Goal: Information Seeking & Learning: Check status

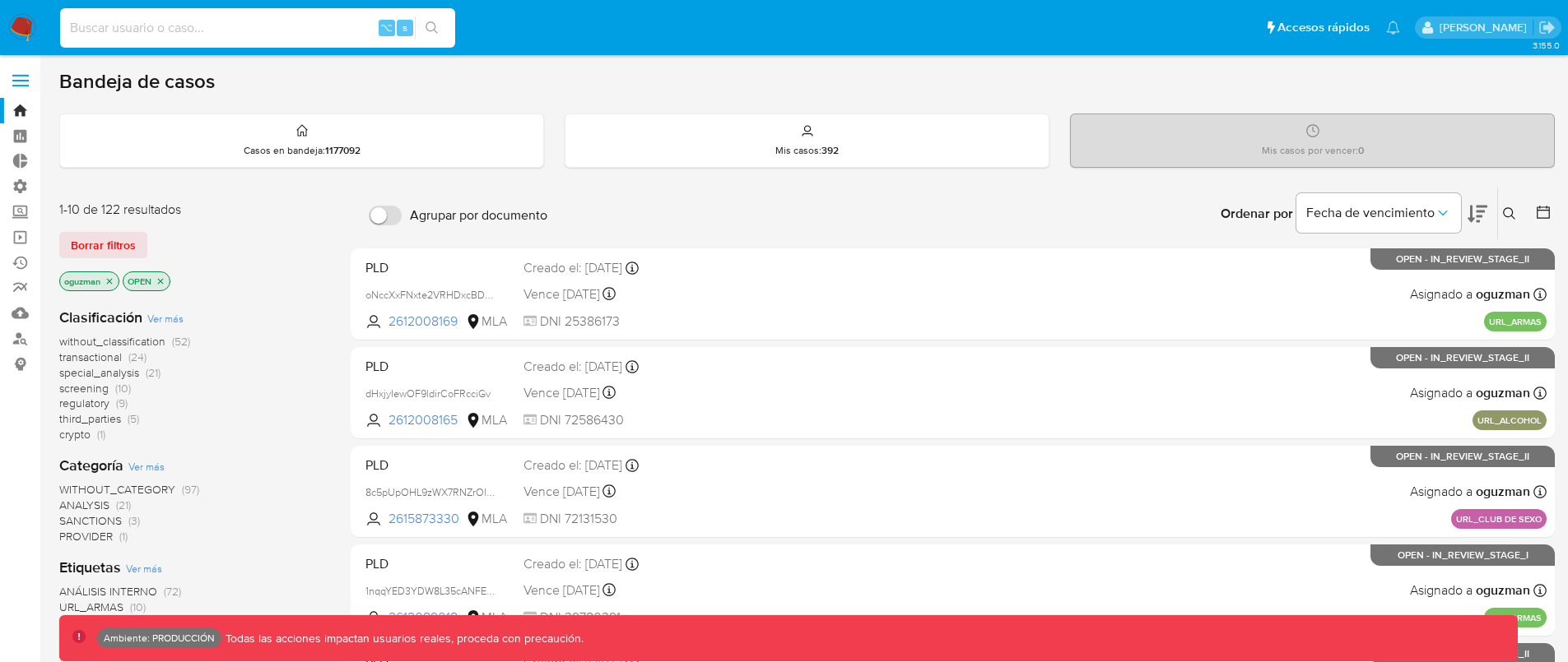
click at [291, 23] on input at bounding box center [258, 28] width 395 height 22
paste input "jjiRbNCYgBCl8S24gO5ZnrIV"
type input "jjiRbNCYgBCl8S24gO5ZnrIV"
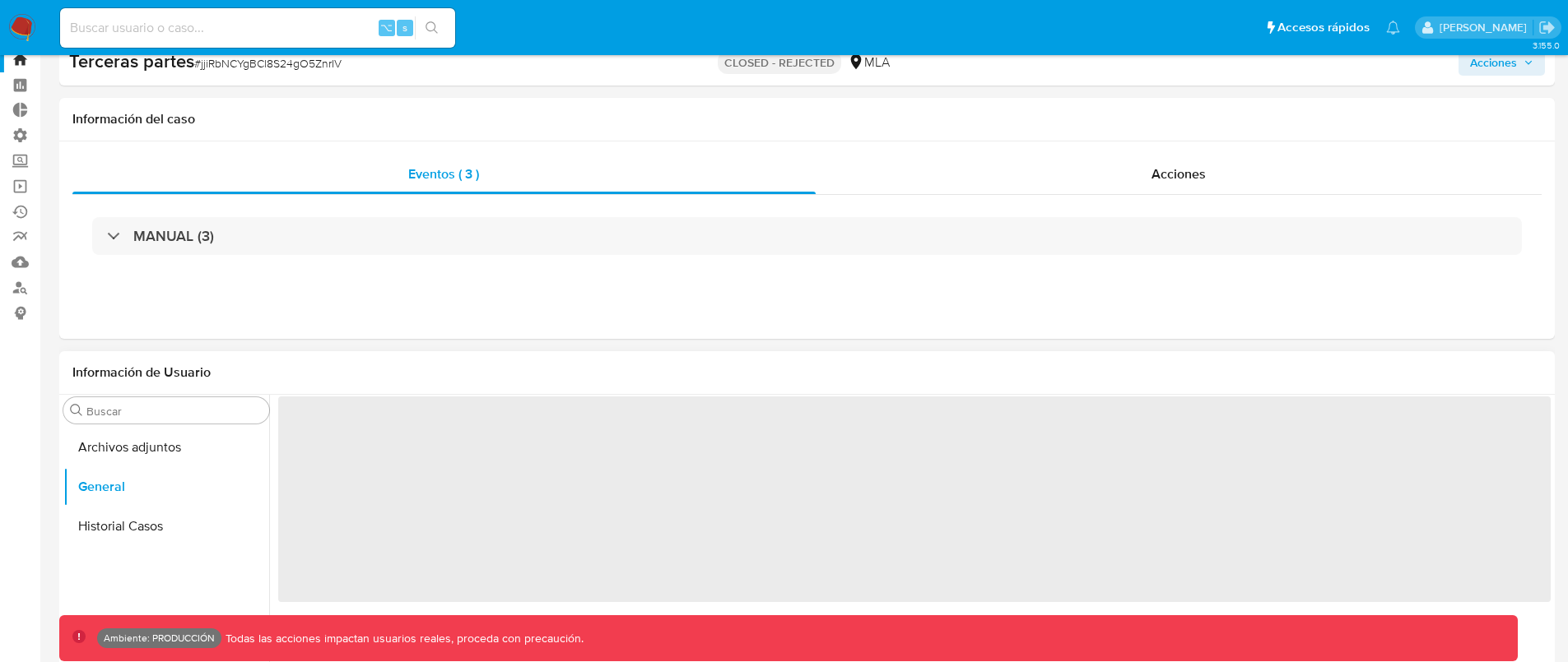
scroll to position [181, 0]
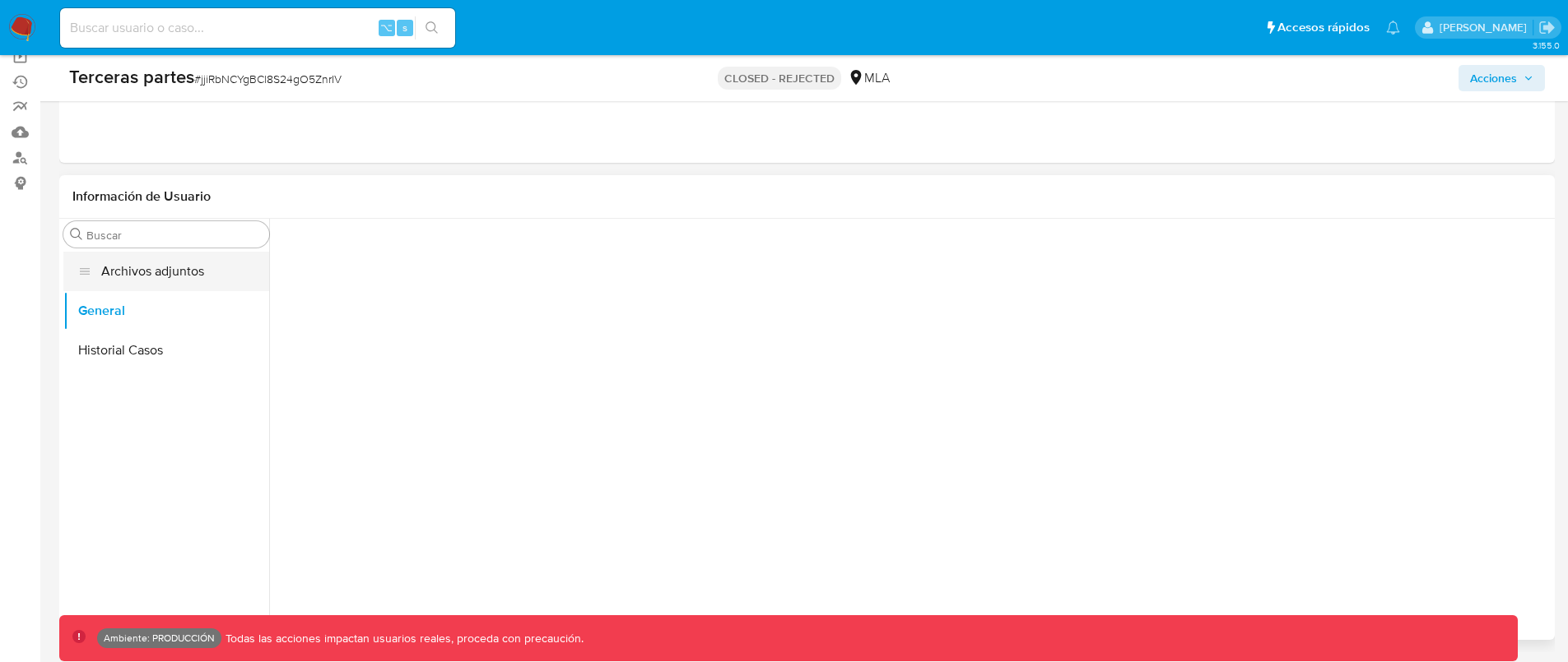
click at [156, 271] on button "Archivos adjuntos" at bounding box center [166, 271] width 206 height 40
click at [166, 318] on button "General" at bounding box center [166, 311] width 206 height 40
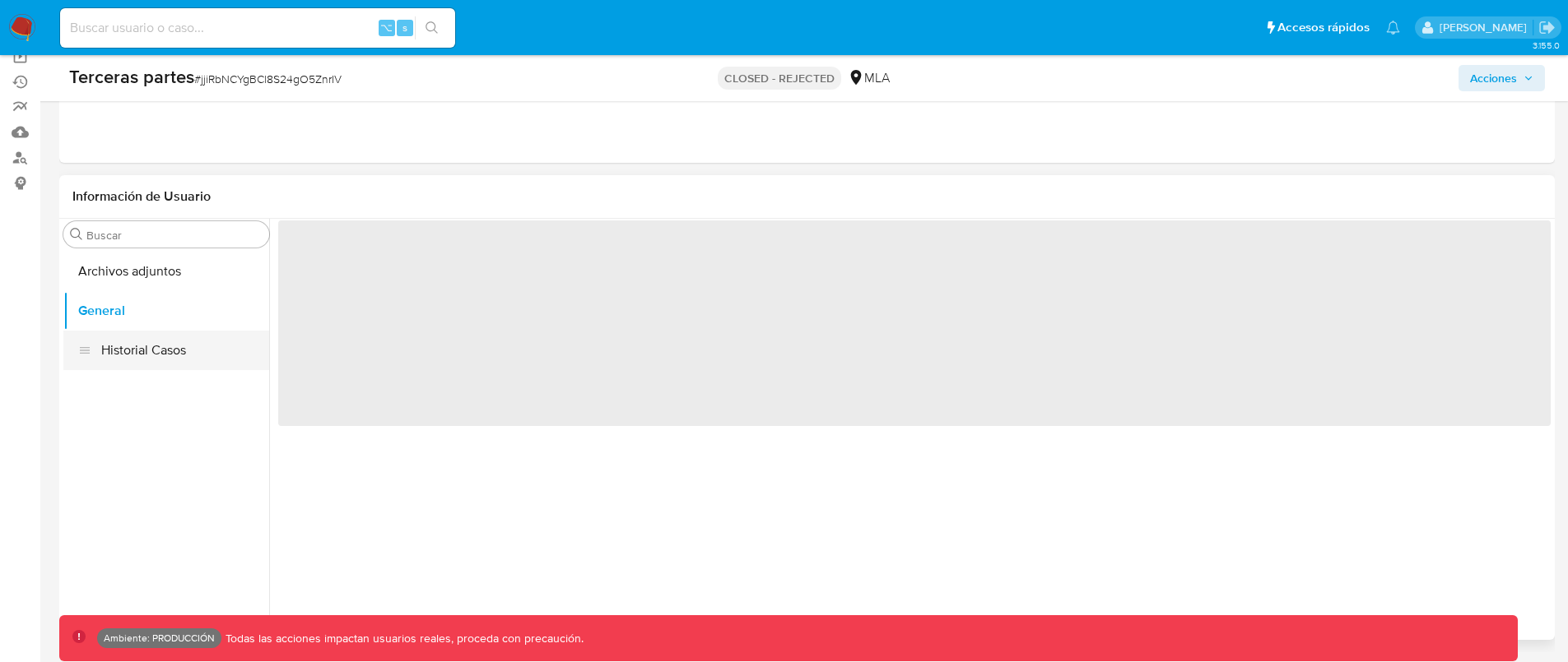
click at [162, 336] on button "Historial Casos" at bounding box center [166, 350] width 206 height 40
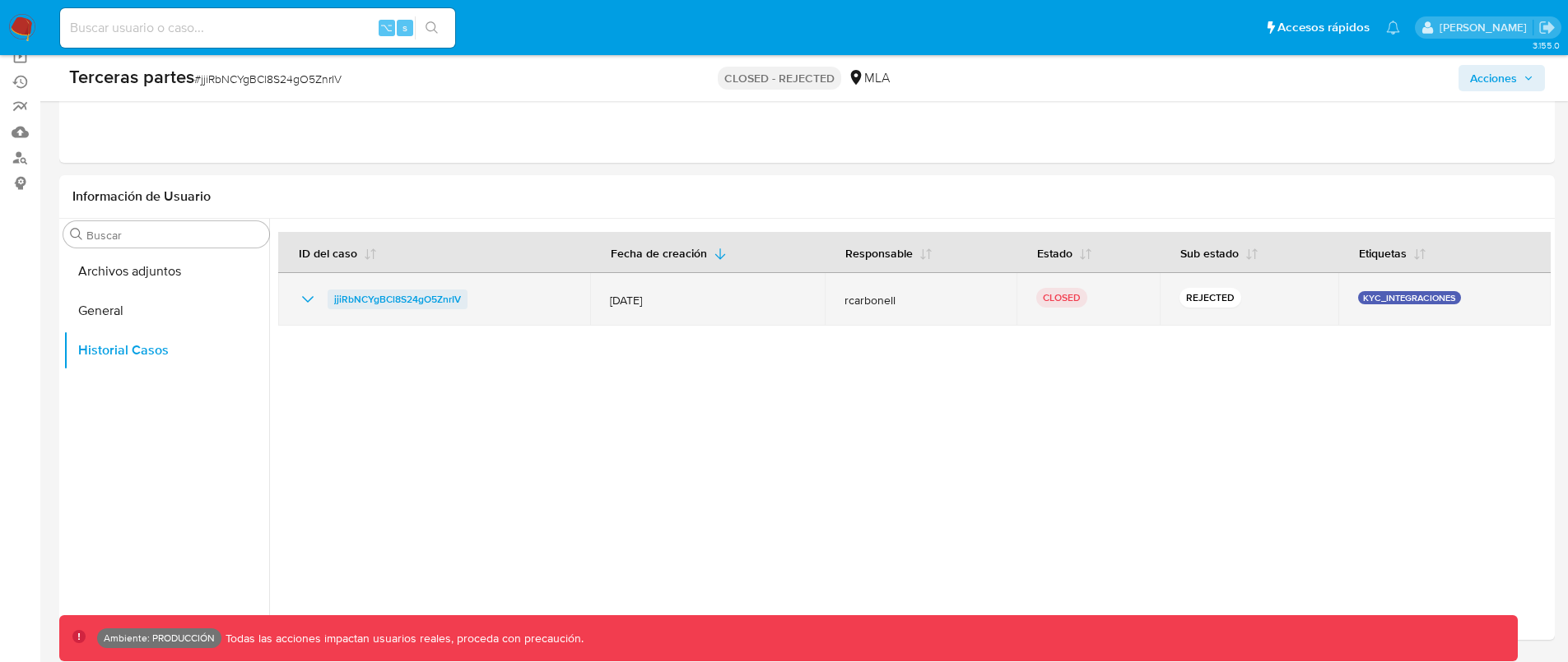
click at [435, 301] on span "jjiRbNCYgBCl8S24gO5ZnrIV" at bounding box center [397, 299] width 127 height 20
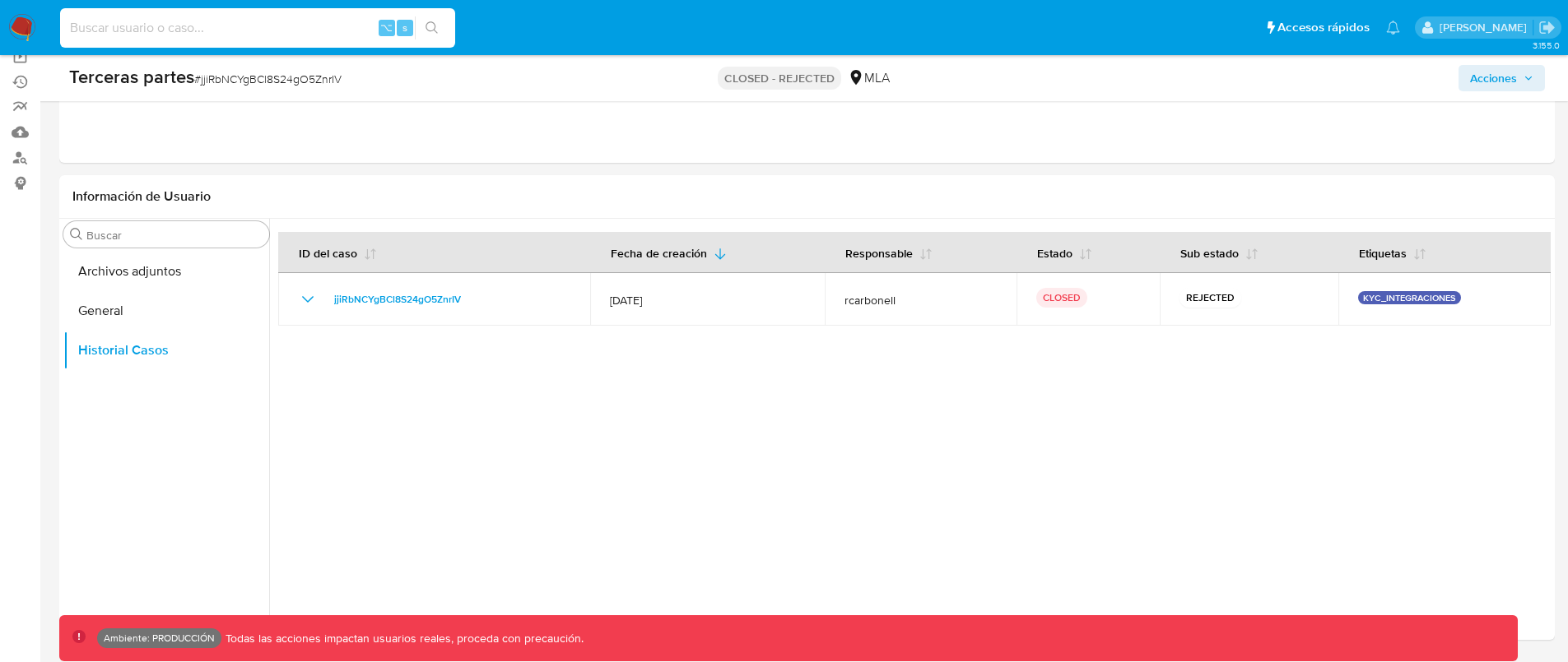
click at [270, 31] on input at bounding box center [258, 28] width 395 height 22
paste input "2gss34Vp1Da4AFinao8jrpiO"
type input "2gss34Vp1Da4AFinao8jrpiO"
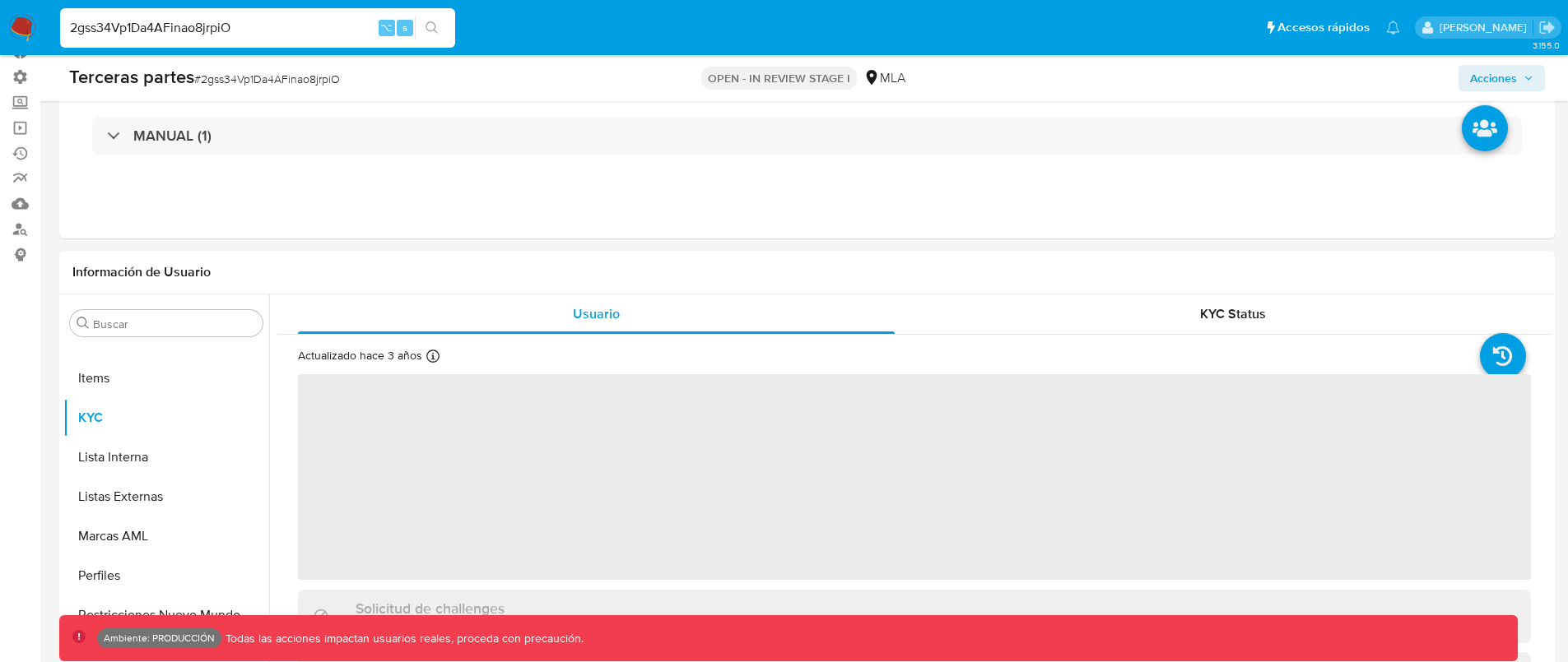
scroll to position [134, 0]
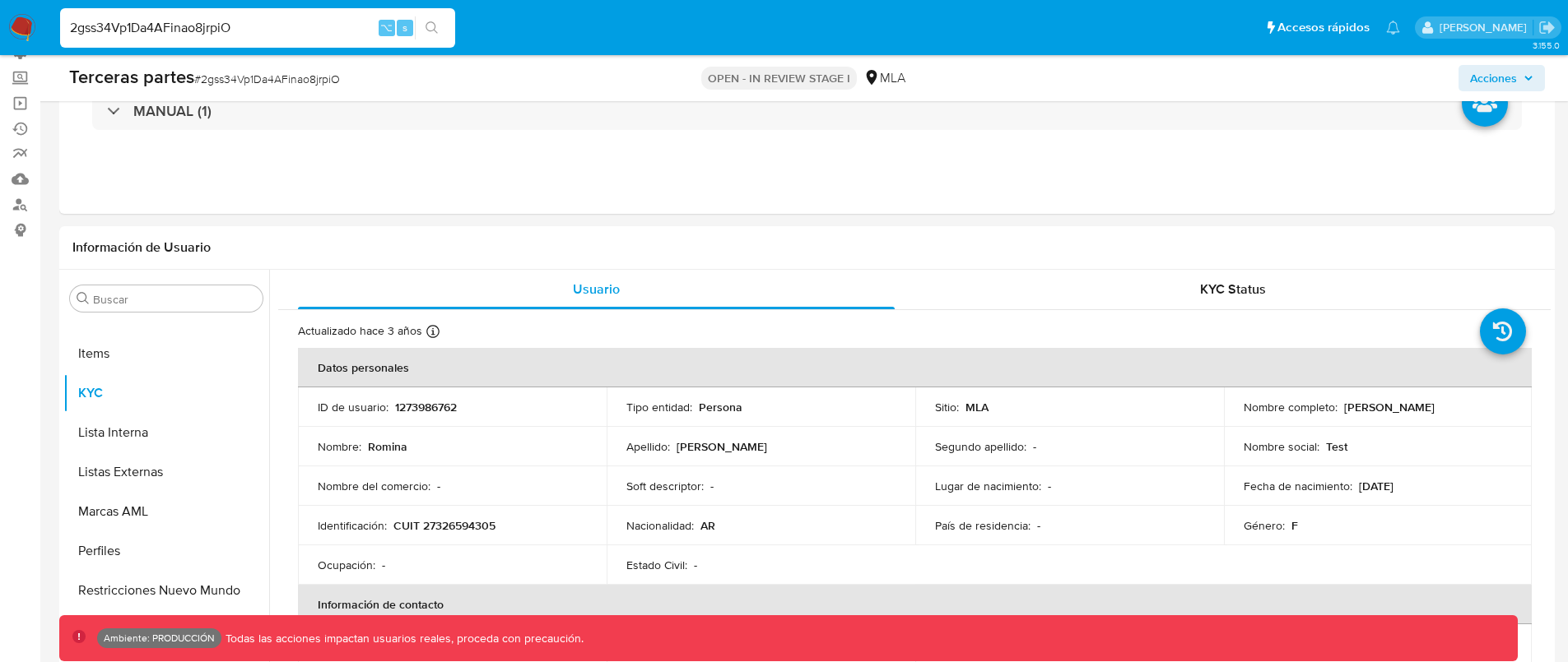
select select "10"
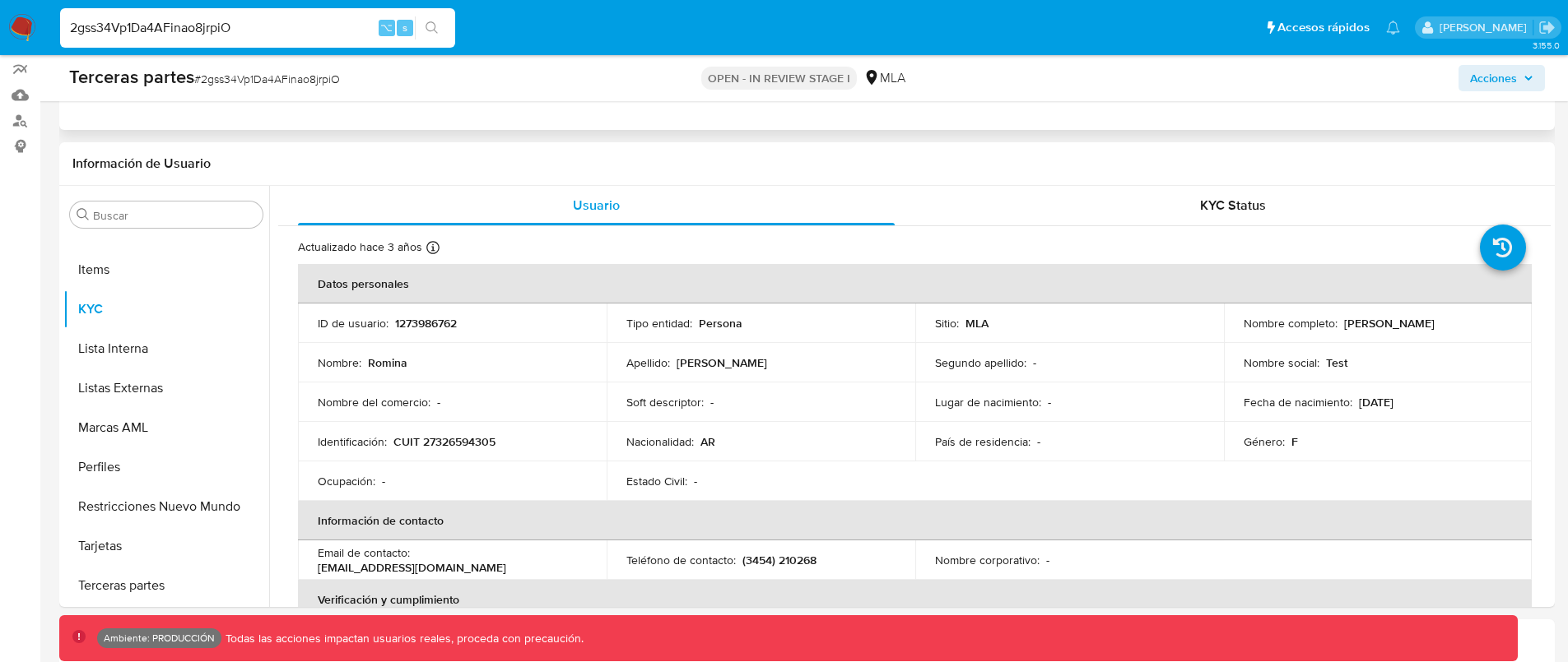
scroll to position [0, 0]
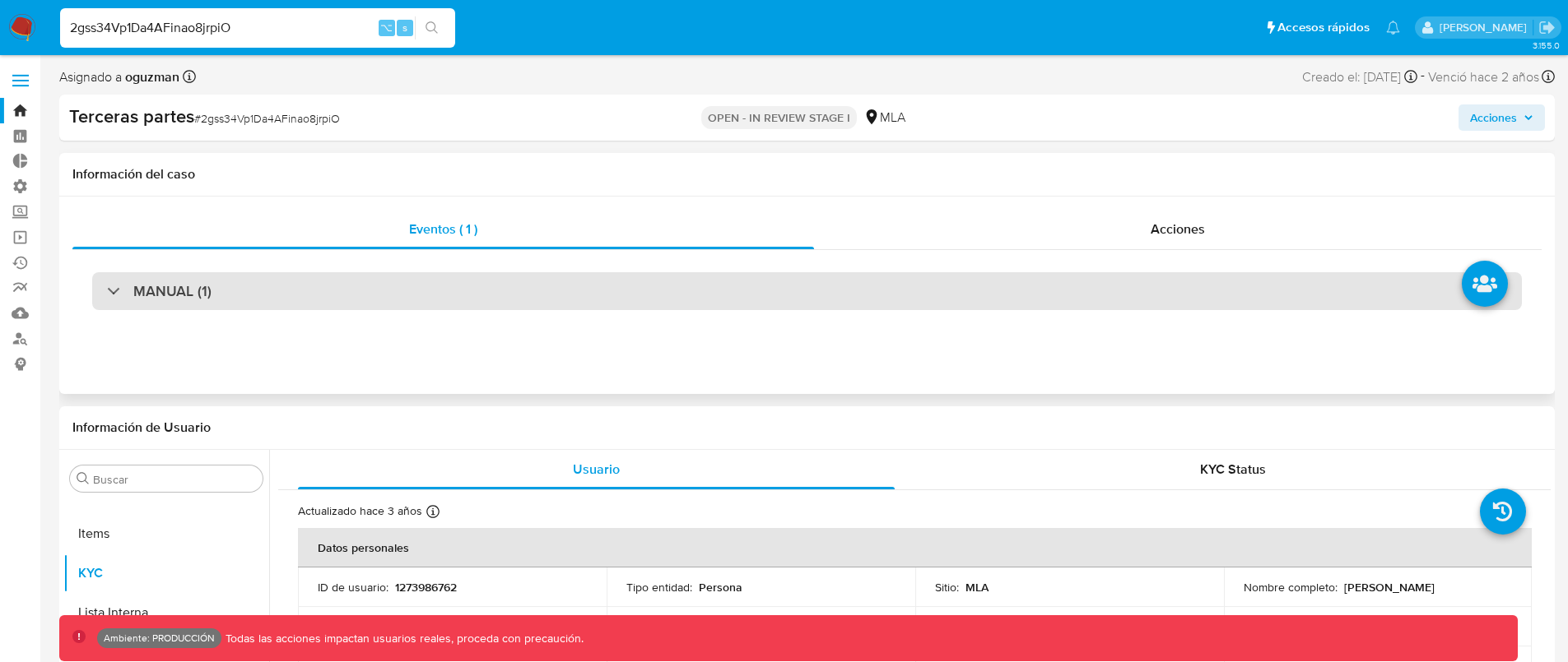
click at [490, 297] on div "MANUAL (1)" at bounding box center [807, 291] width 1430 height 38
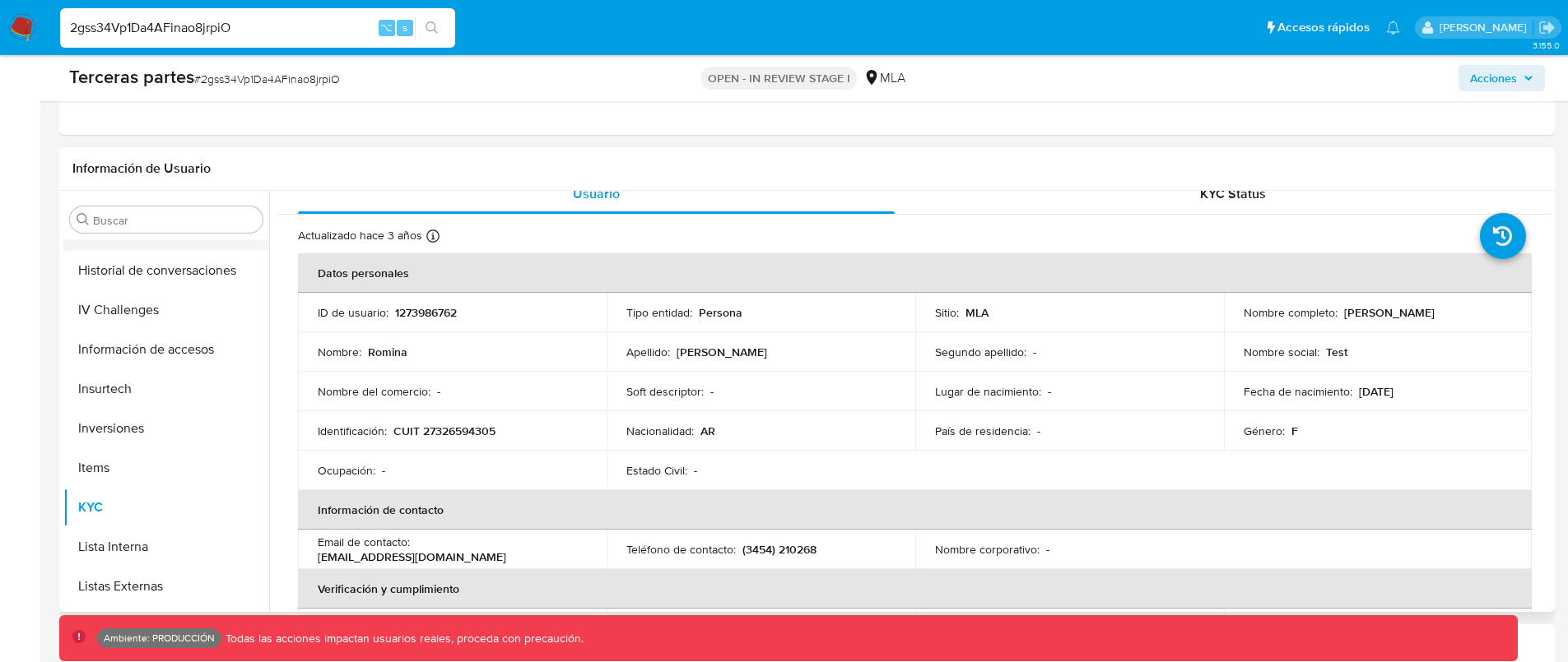
scroll to position [531, 0]
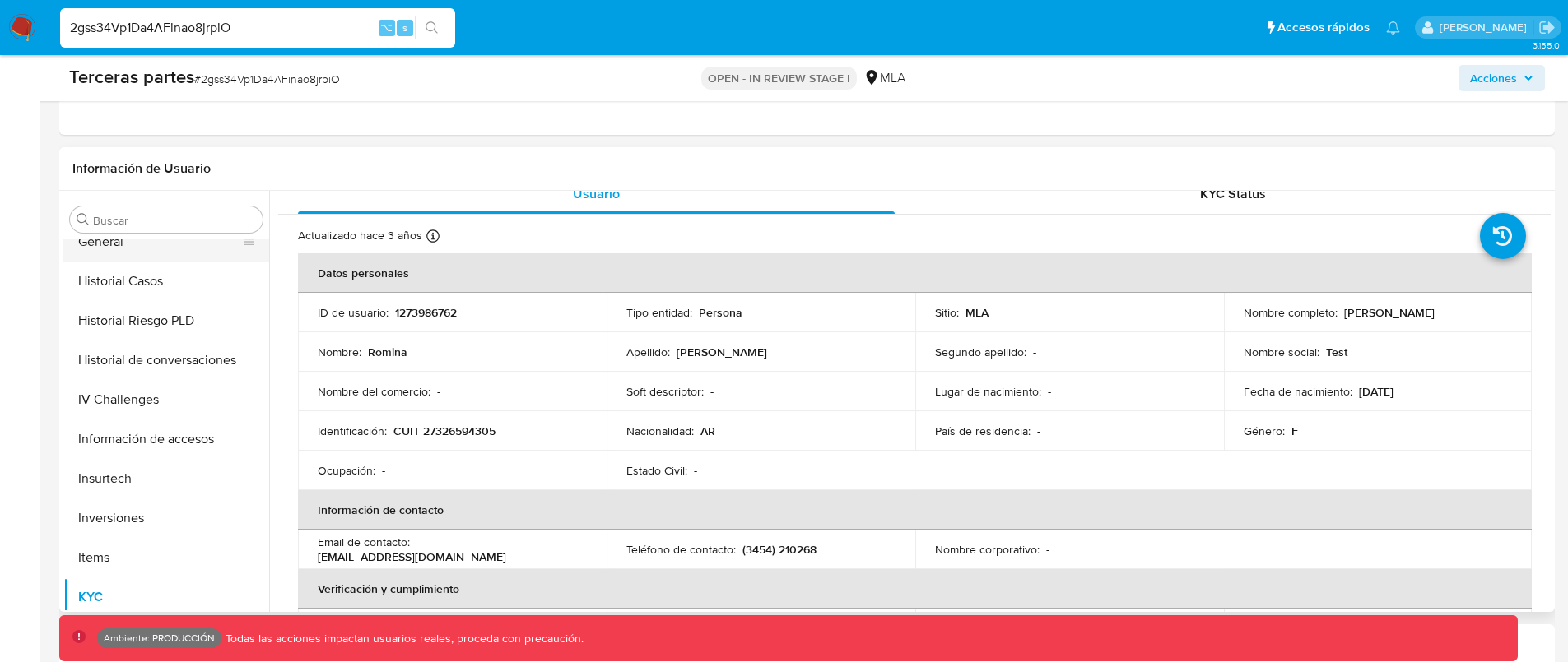
click at [164, 249] on button "General" at bounding box center [160, 242] width 192 height 40
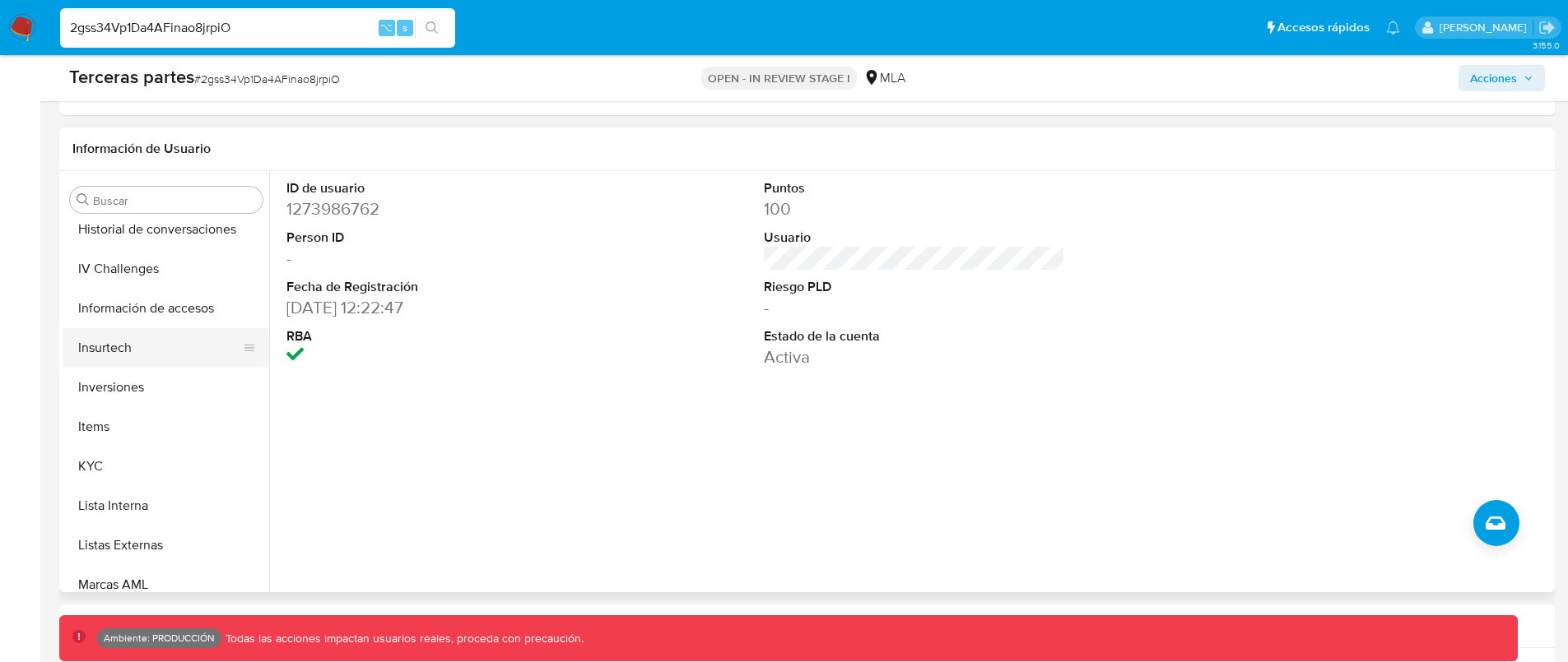
scroll to position [442, 0]
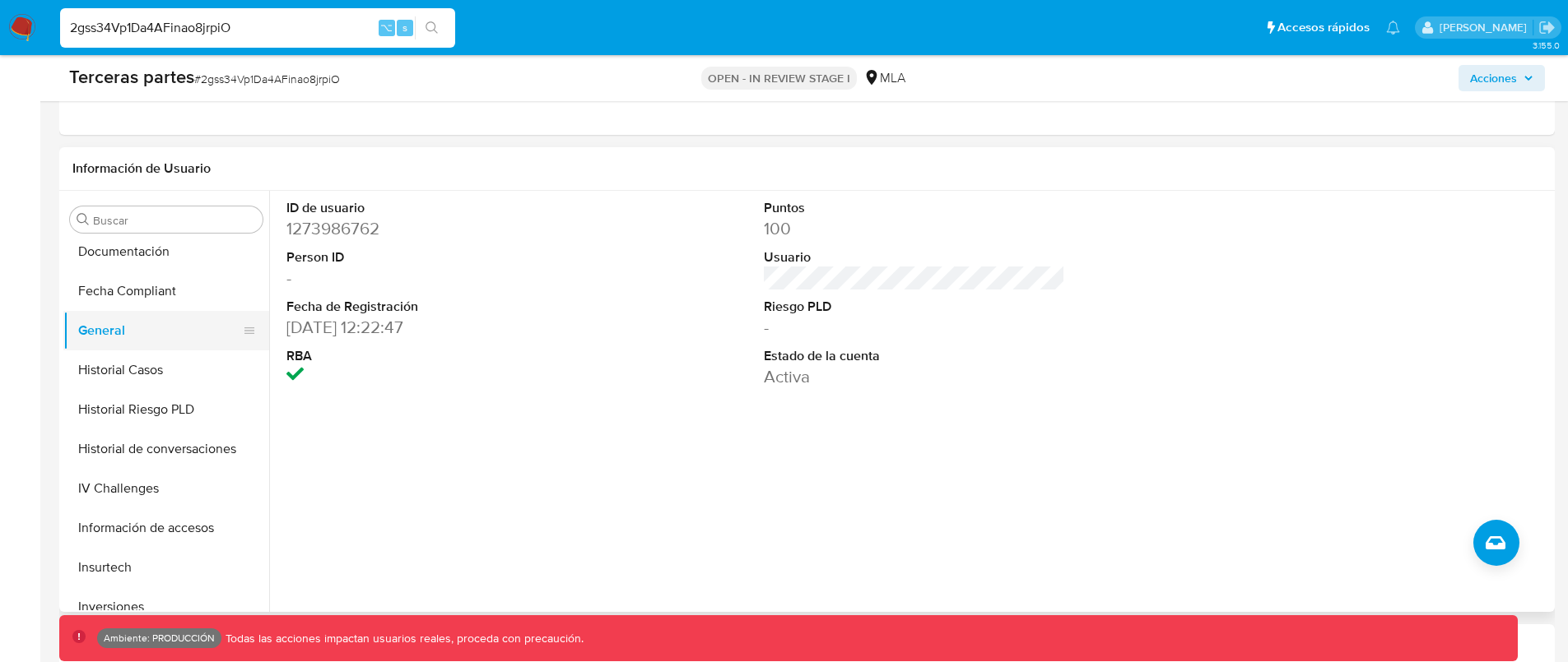
click at [162, 331] on button "General" at bounding box center [160, 331] width 192 height 40
drag, startPoint x: 155, startPoint y: 295, endPoint x: 152, endPoint y: 313, distance: 18.2
click at [156, 296] on button "Fecha Compliant" at bounding box center [166, 291] width 206 height 40
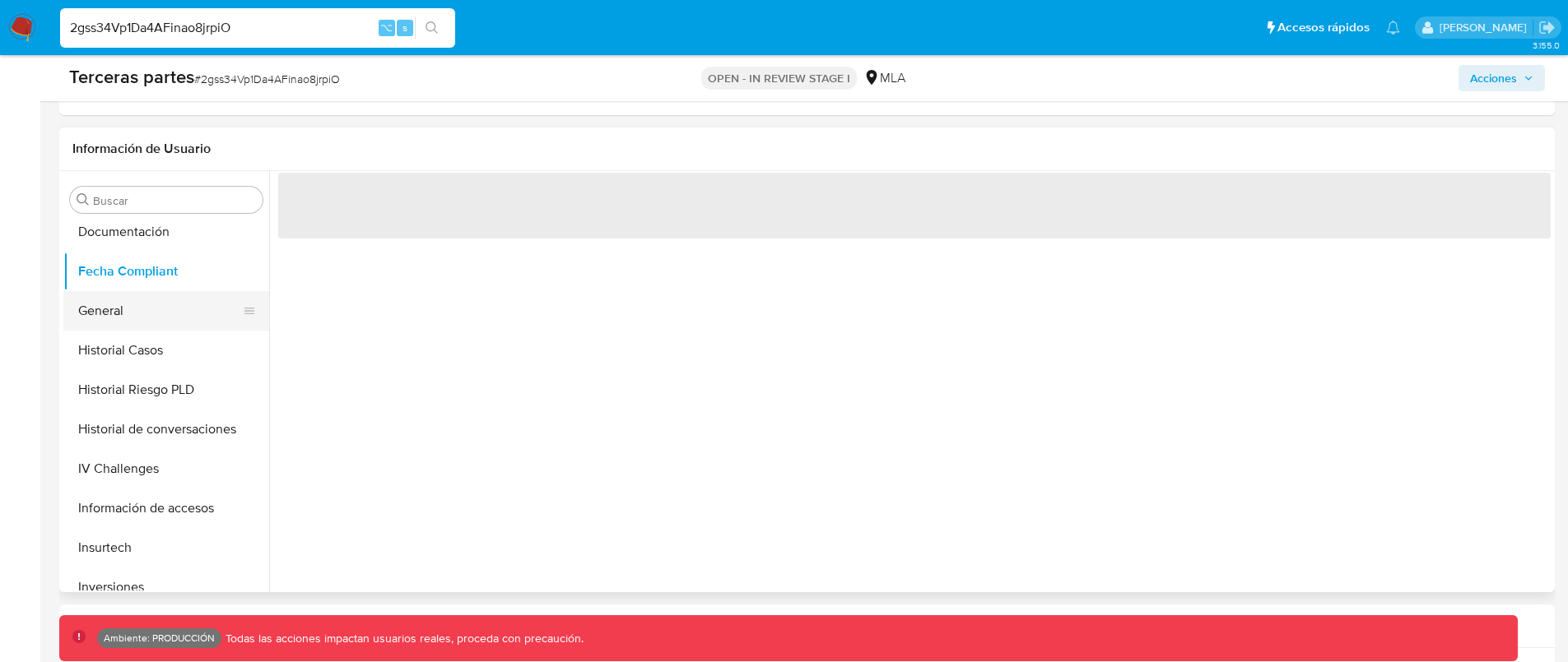
click at [150, 319] on button "General" at bounding box center [160, 311] width 192 height 40
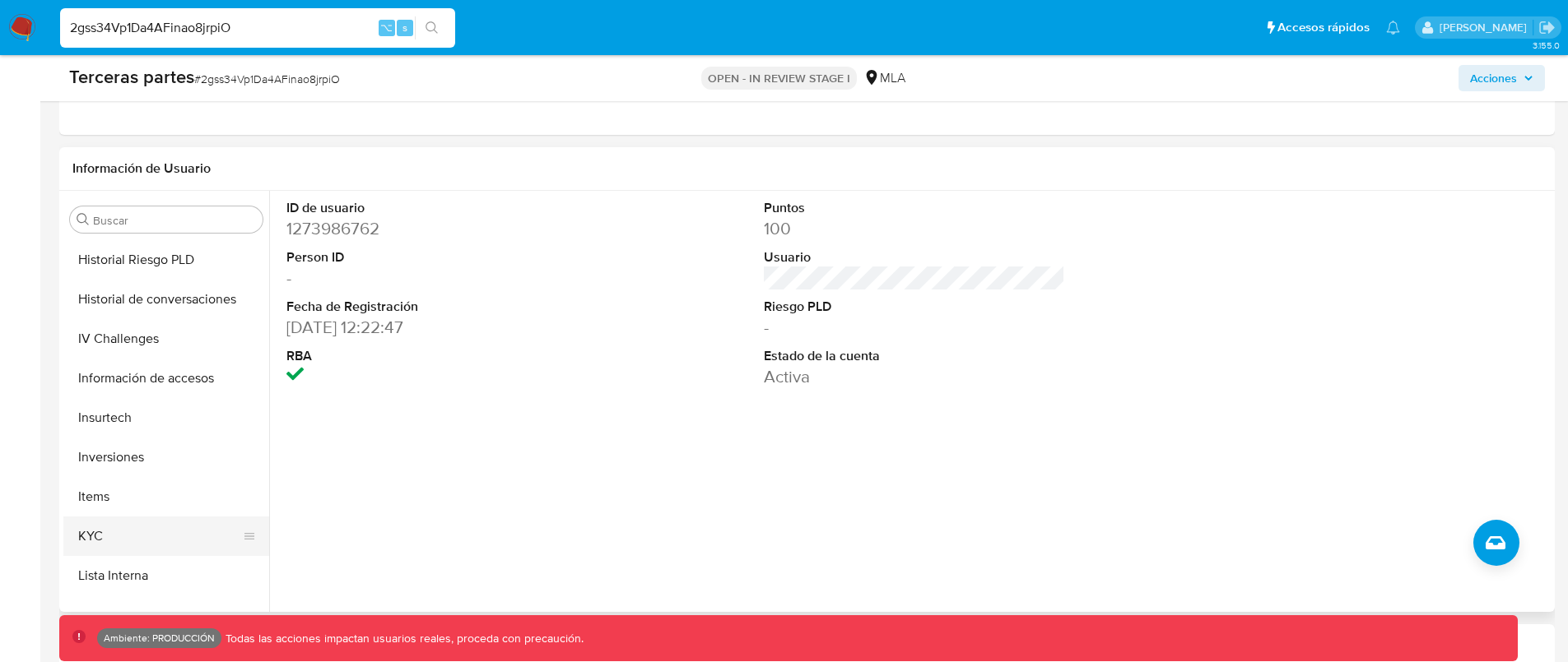
scroll to position [605, 0]
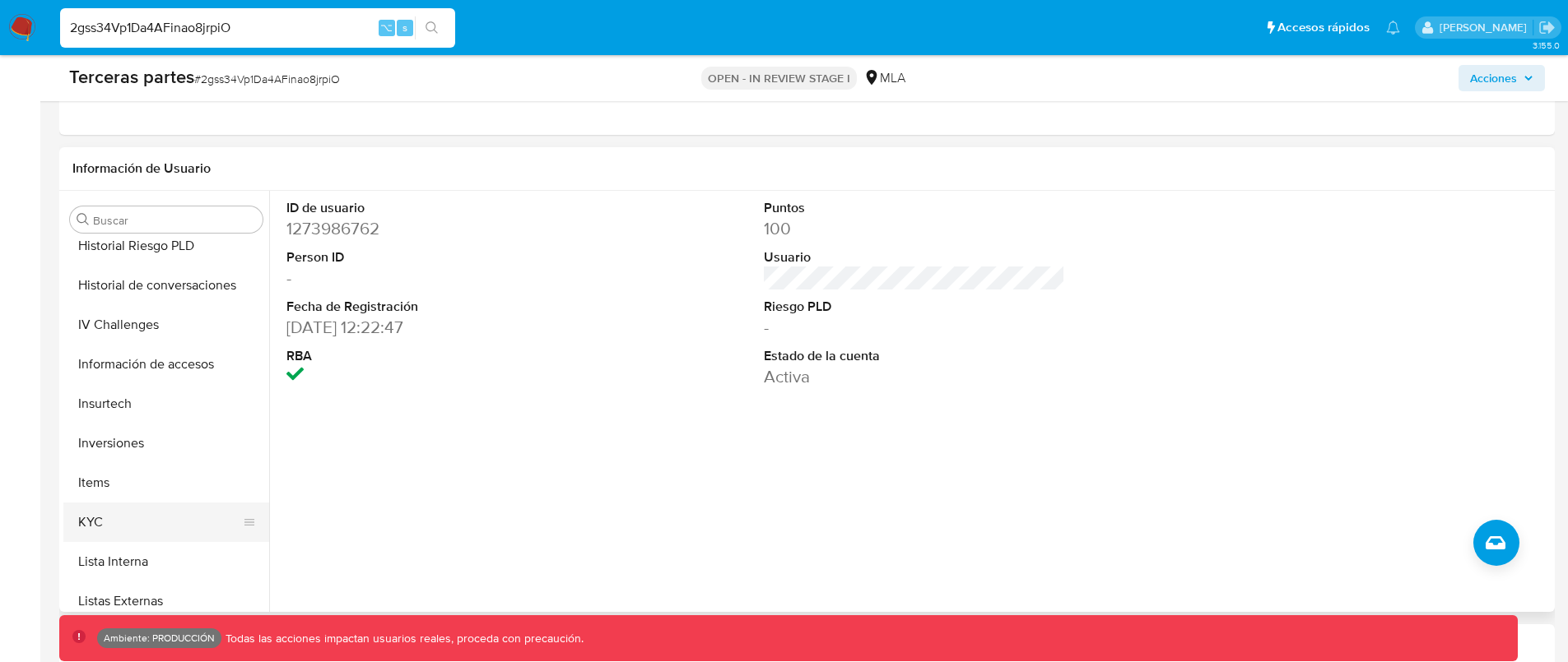
click at [155, 536] on button "KYC" at bounding box center [160, 523] width 192 height 40
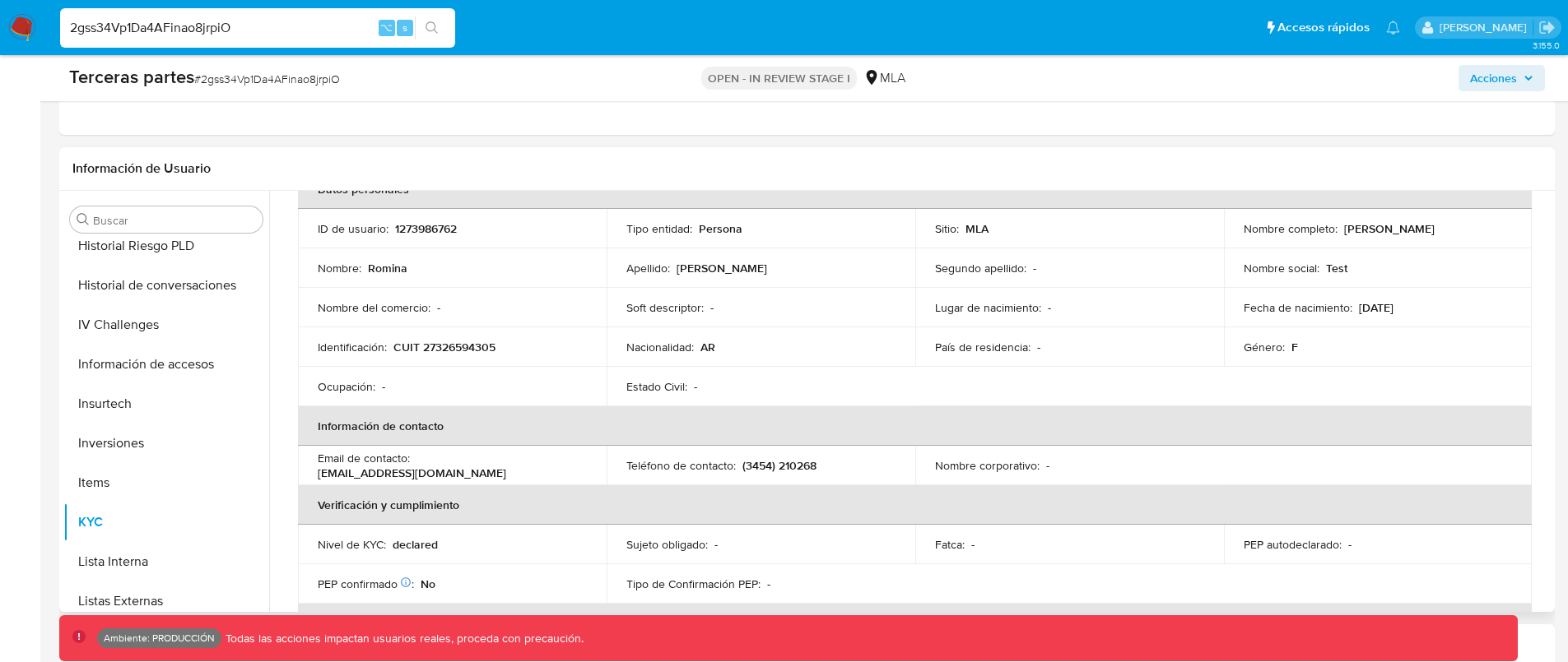
scroll to position [103, 0]
click at [339, 21] on input "2gss34Vp1Da4AFinao8jrpiO" at bounding box center [258, 28] width 395 height 22
